Goal: Transaction & Acquisition: Purchase product/service

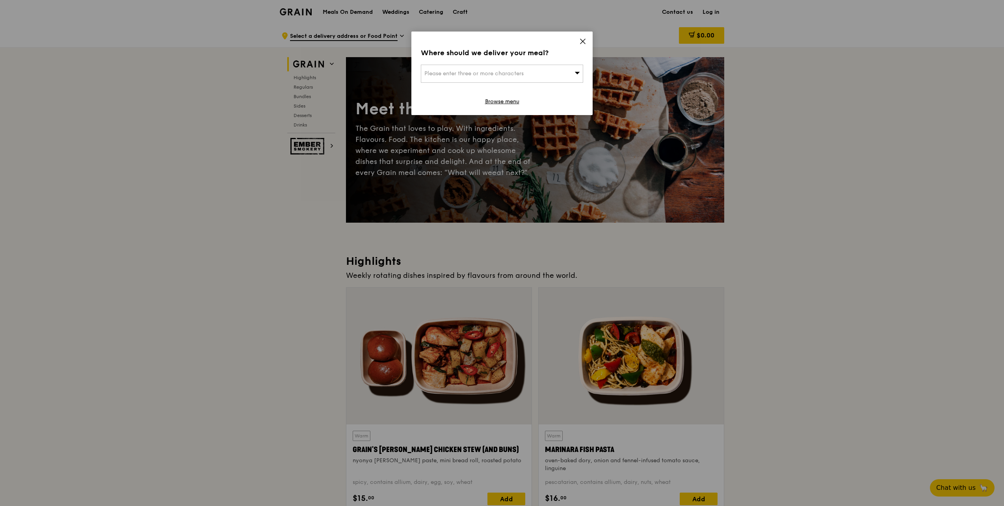
click at [585, 43] on icon at bounding box center [582, 41] width 7 height 7
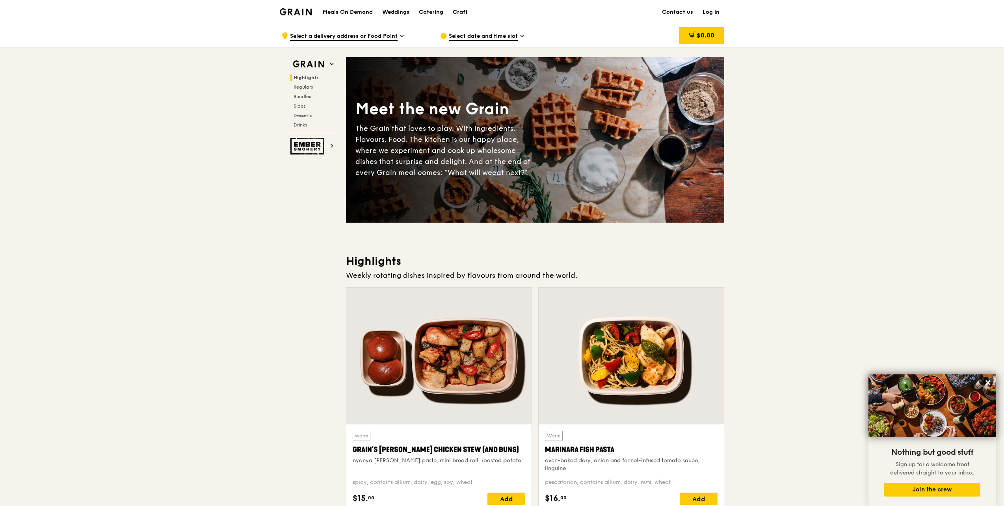
click at [312, 36] on span "Select a delivery address or Food Point" at bounding box center [344, 36] width 108 height 9
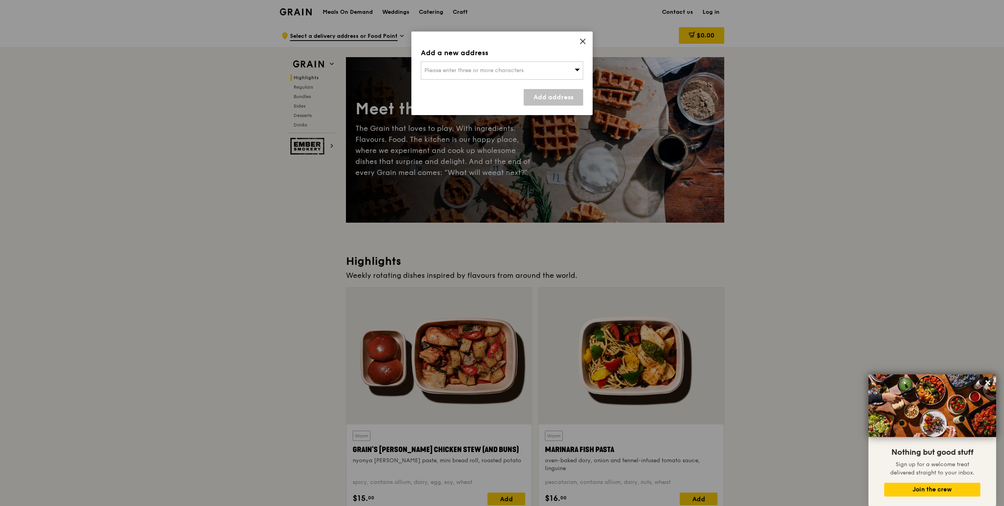
click at [580, 38] on icon at bounding box center [582, 41] width 7 height 7
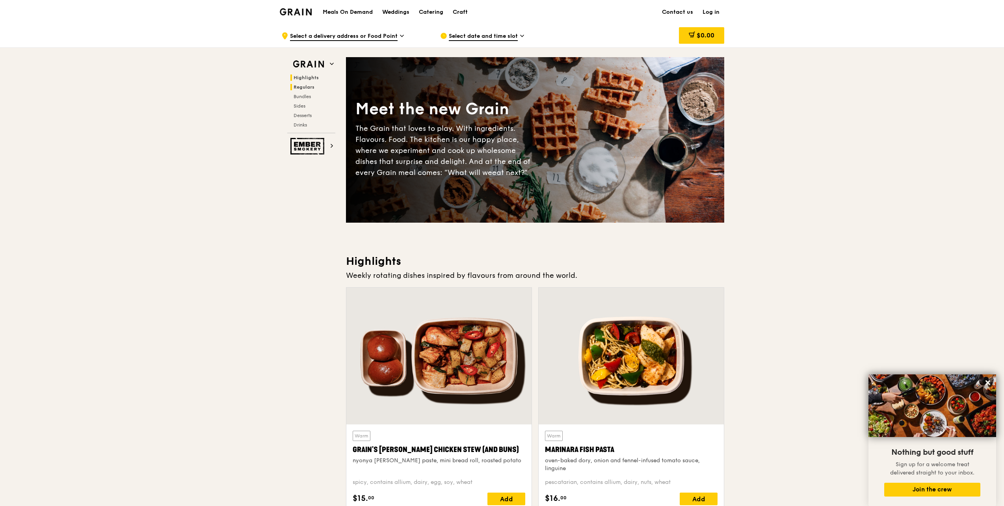
click at [309, 88] on span "Regulars" at bounding box center [304, 87] width 21 height 6
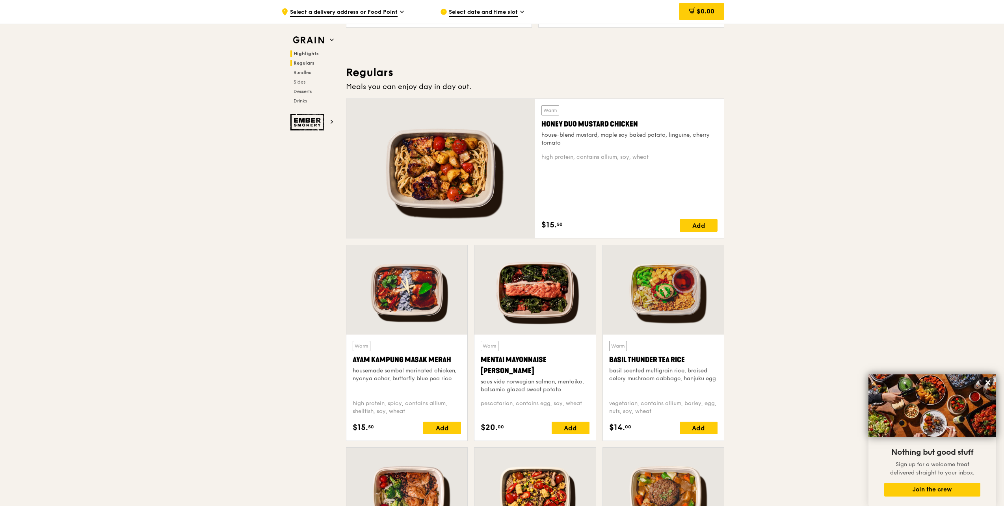
scroll to position [518, 0]
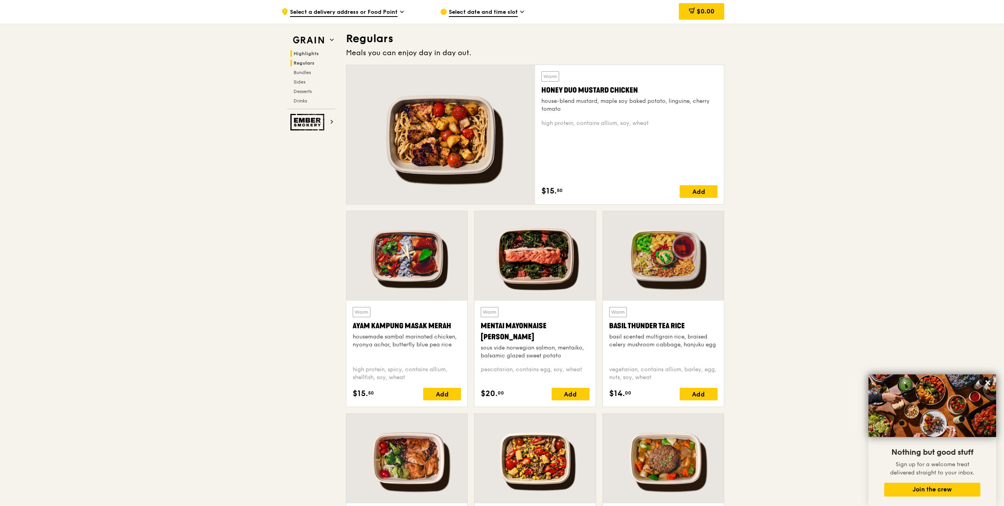
click at [301, 53] on span "Highlights" at bounding box center [306, 54] width 25 height 6
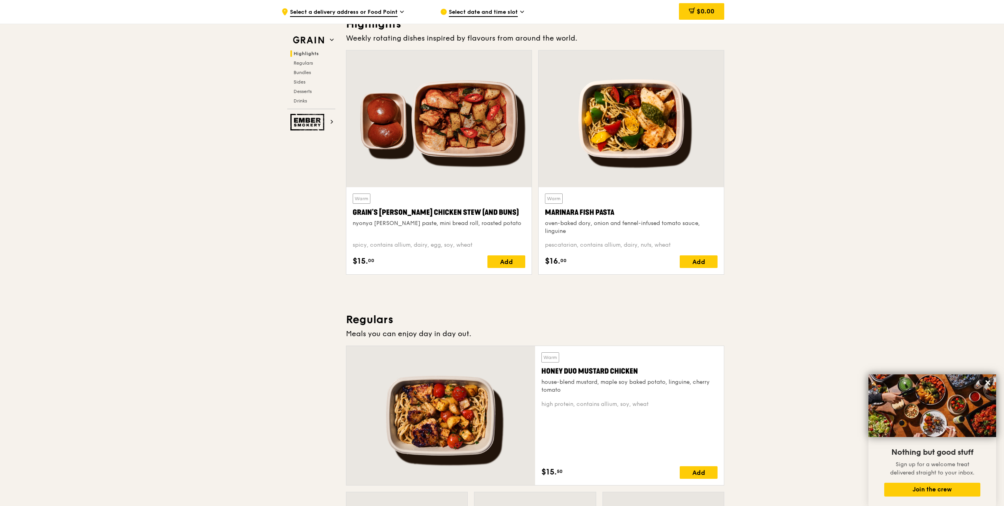
scroll to position [222, 0]
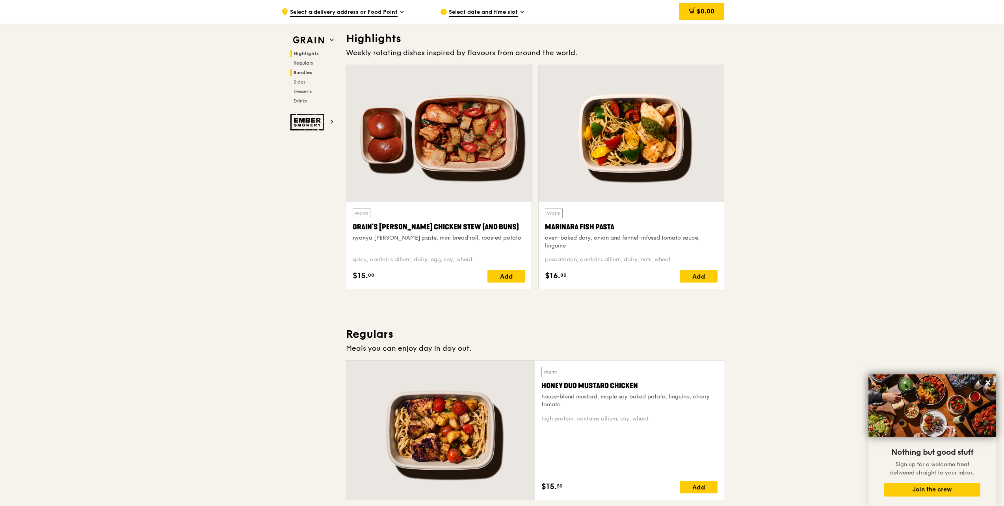
click at [298, 73] on span "Bundles" at bounding box center [303, 73] width 19 height 6
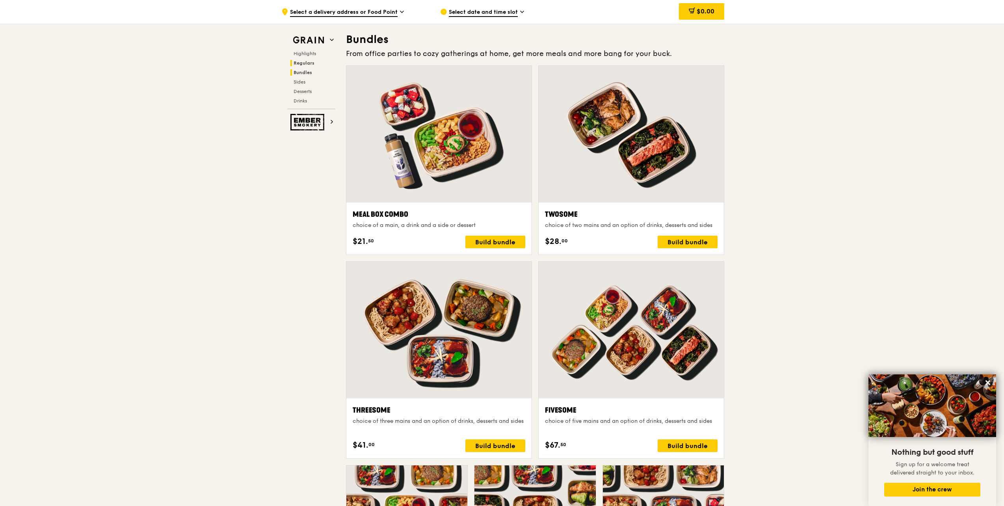
click at [298, 65] on span "Regulars" at bounding box center [304, 63] width 21 height 6
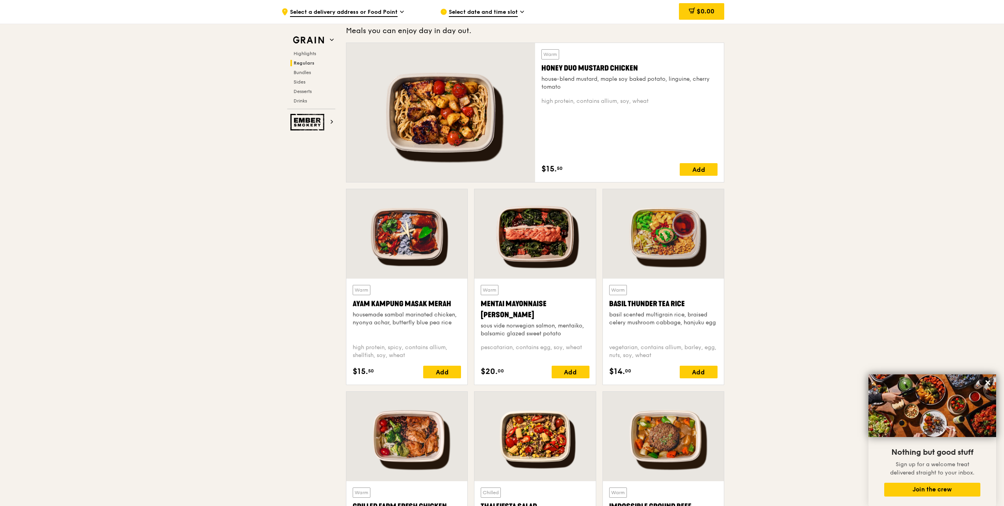
scroll to position [517, 0]
